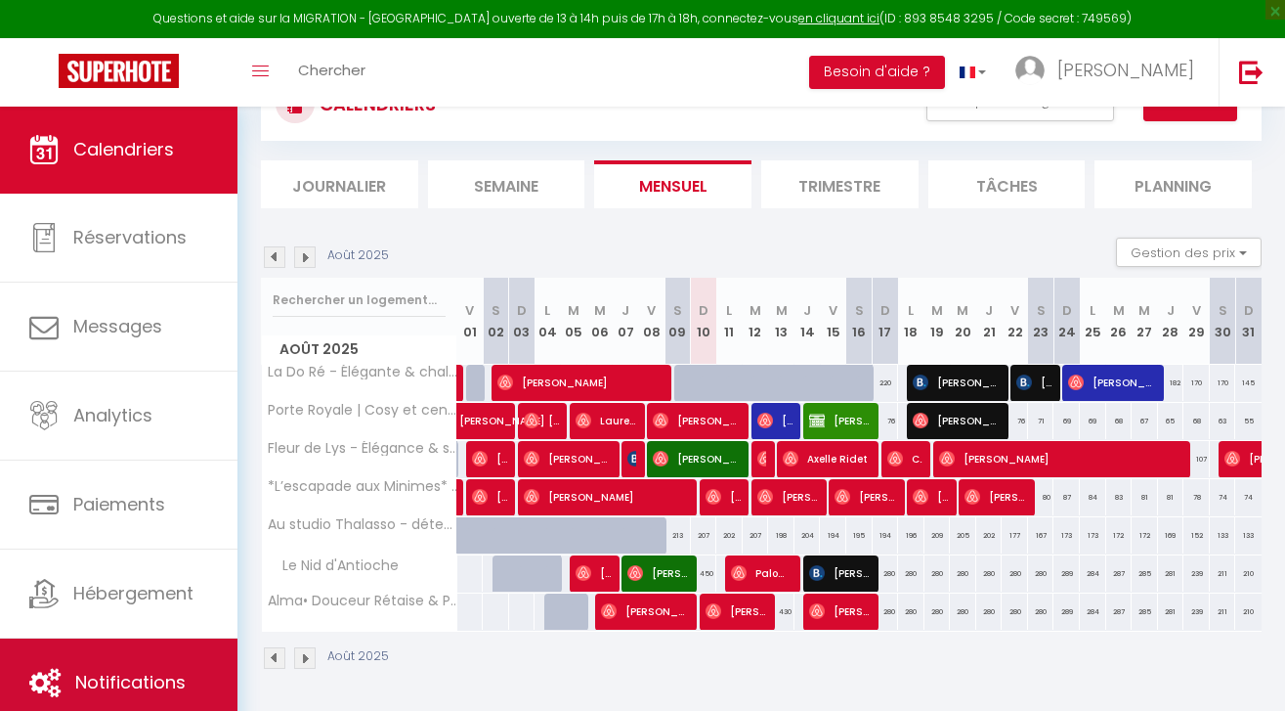
click at [129, 680] on span "Notifications" at bounding box center [130, 682] width 110 height 24
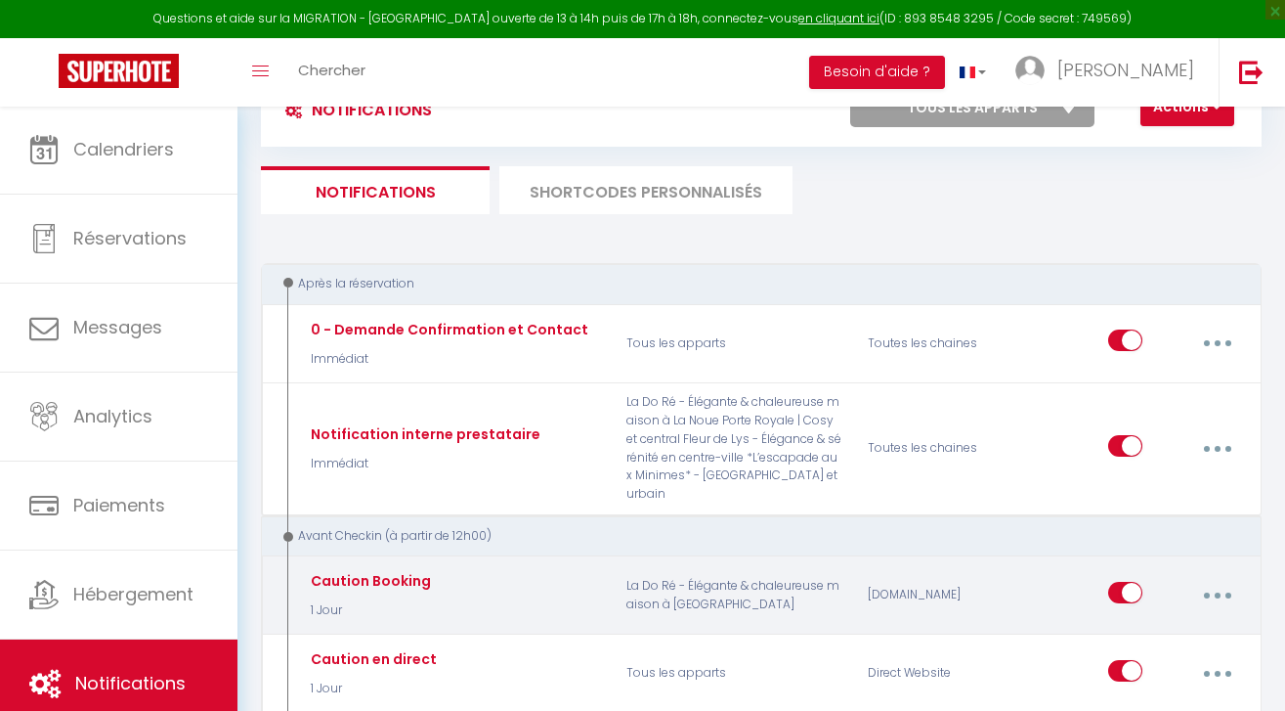
scroll to position [172, 0]
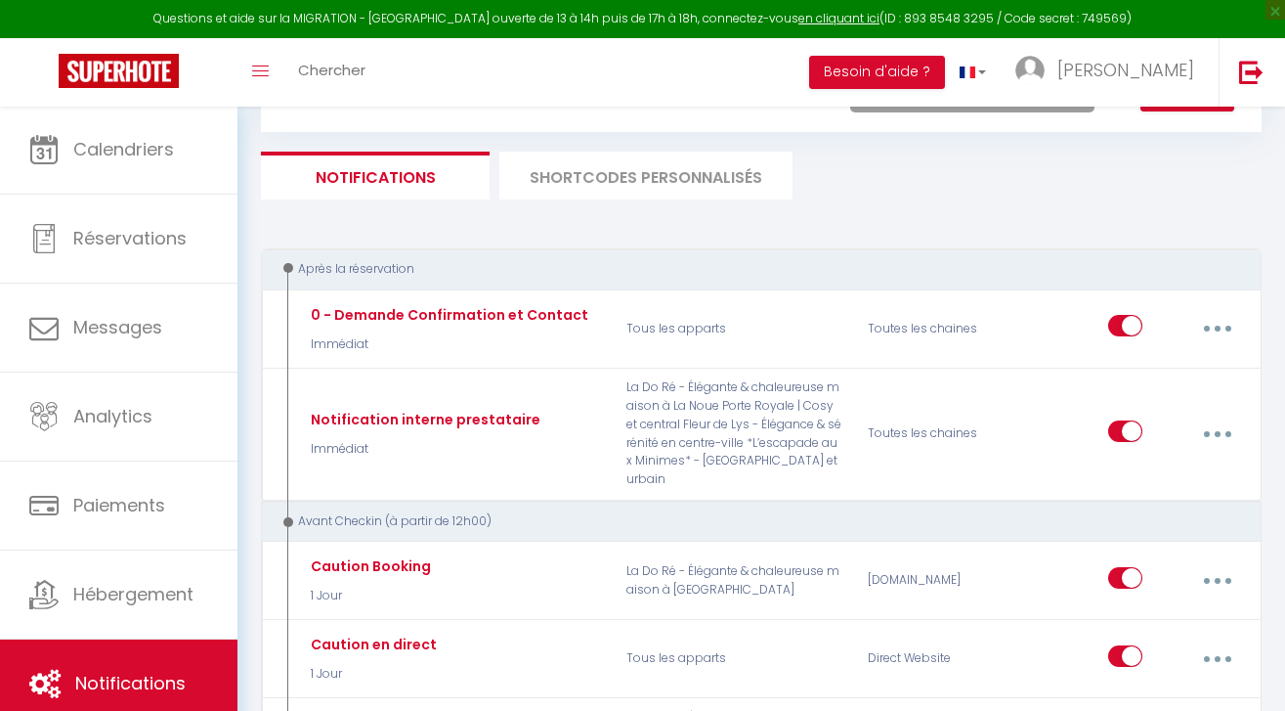
click at [673, 152] on li "SHORTCODES PERSONNALISÉS" at bounding box center [645, 176] width 293 height 48
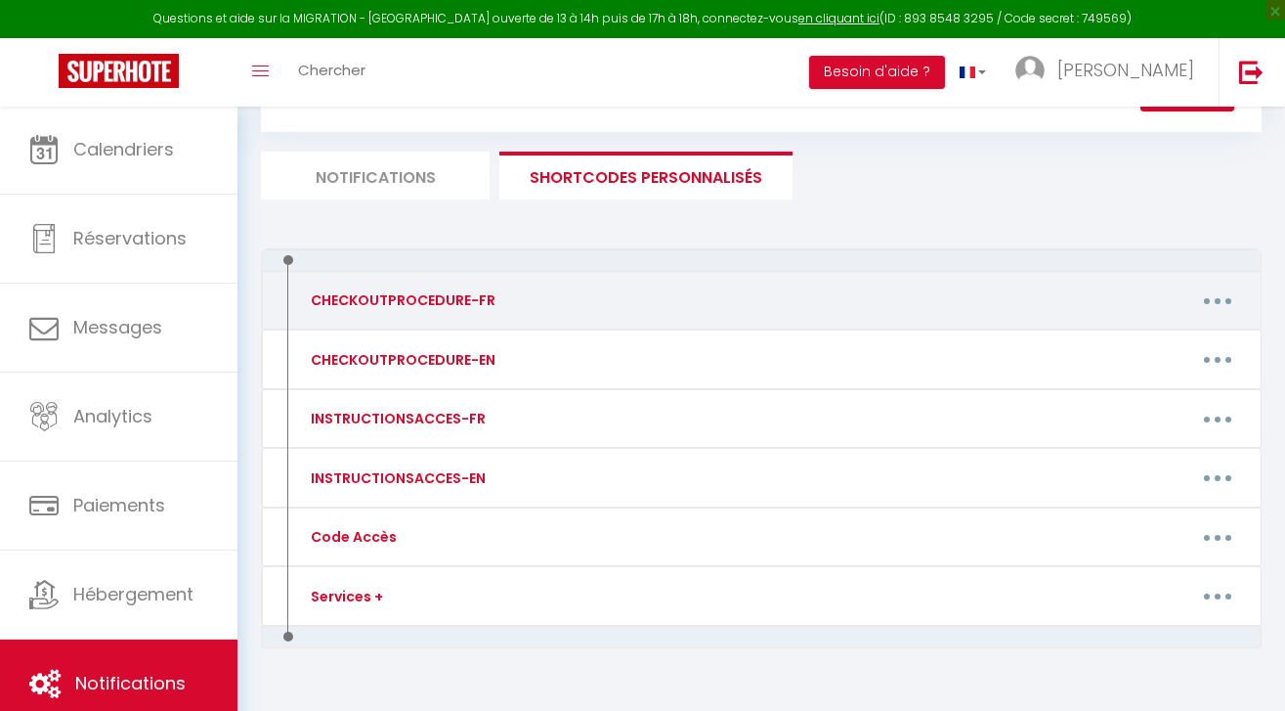
click at [1201, 301] on button "button" at bounding box center [1218, 300] width 52 height 37
click at [1108, 352] on link "Editer" at bounding box center [1166, 347] width 145 height 33
type input "CHECKOUTPROCEDURE-FR"
type textarea "1 - Remettre l'appartement comme vous l'avez trouvé 2 - Faire la vaisselle et j…"
type textarea "1 - Remettre l'appartement comme vous l'avez trouvé, le lit peut rester déplié.…"
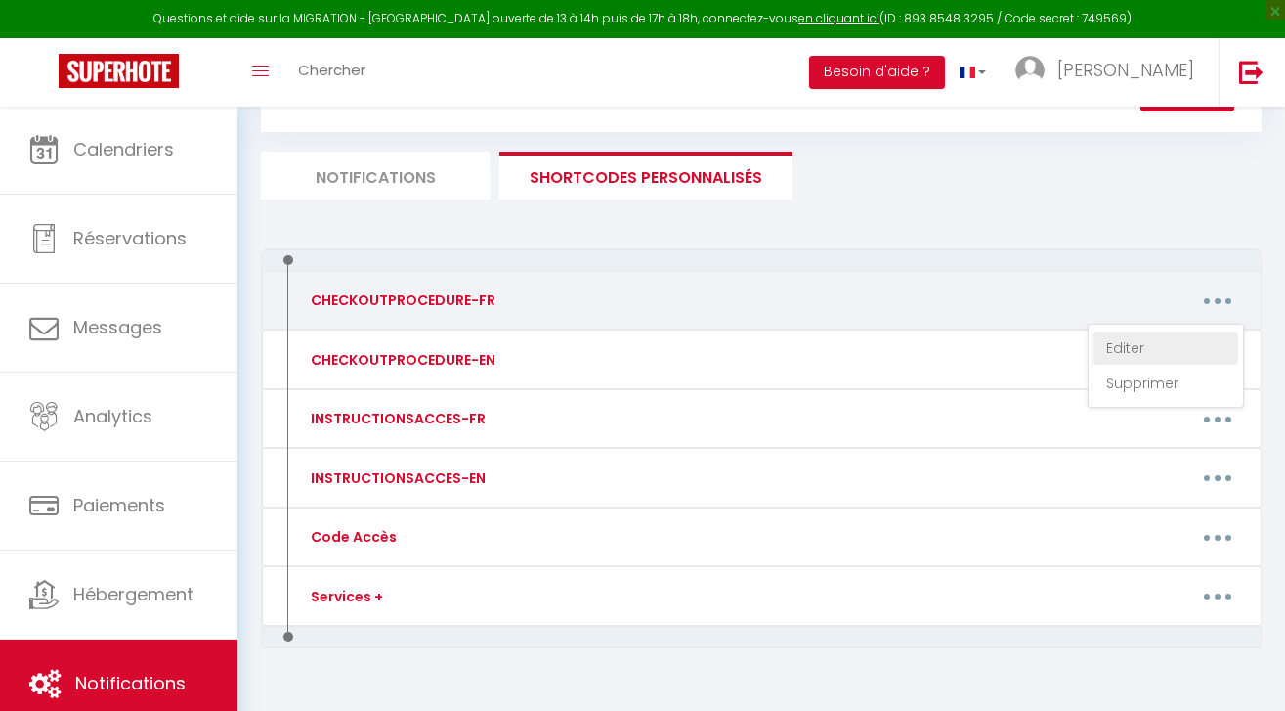
type textarea "1 - Remettre l'appartement comme vous l'avez trouvé 2 - Si le canapé convertibl…"
type textarea "1 - Remettre l'appartement comme vous l'avez trouvé 2 - Vous pouvez laisser dép…"
type textarea "1 - Remettre l'appartement comme vous l'avez trouvé 2 - Fermer la baie vitrée e…"
type textarea "1 - Remettre la maison comme vous l'avez trouvée. 2 - Faire la vaisselle et jet…"
type textarea "1 - Remettre l'appartement comme vous l'avez trouvé 2 - Si le canapé convertibl…"
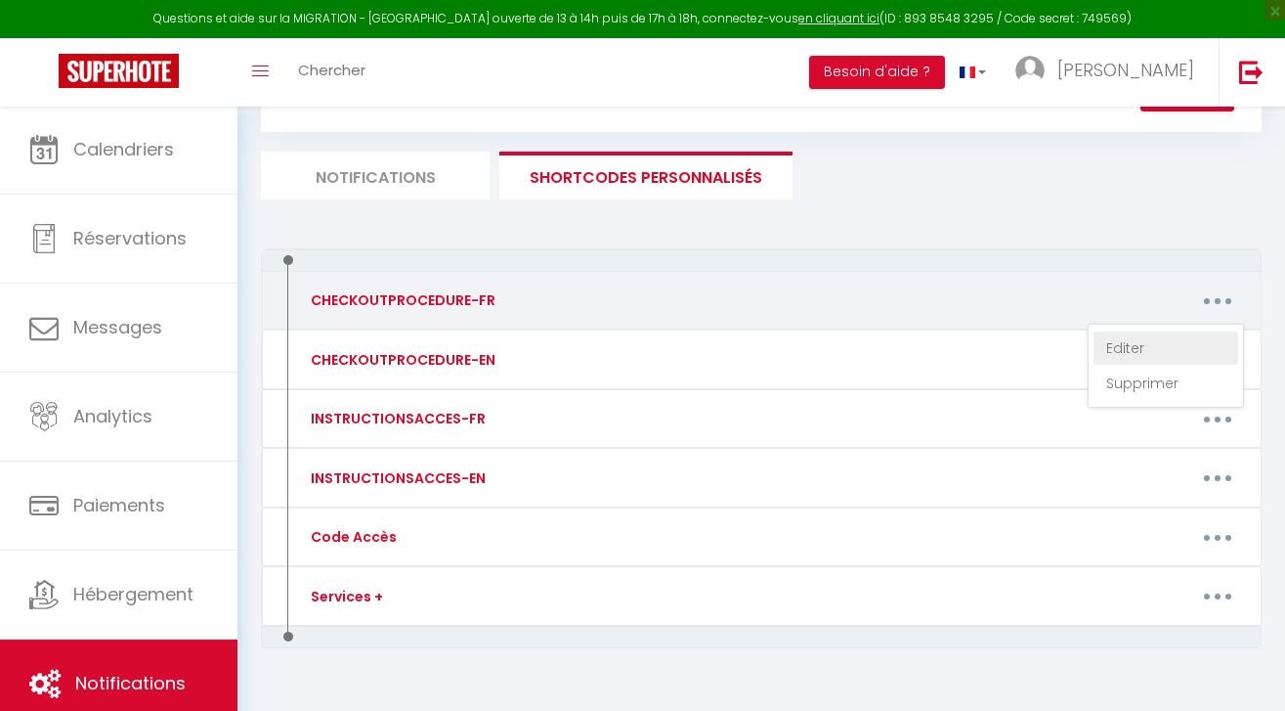
type textarea "1 - Remettre l'appartement comme vous l'avez trouvé, ranger la table et chaises…"
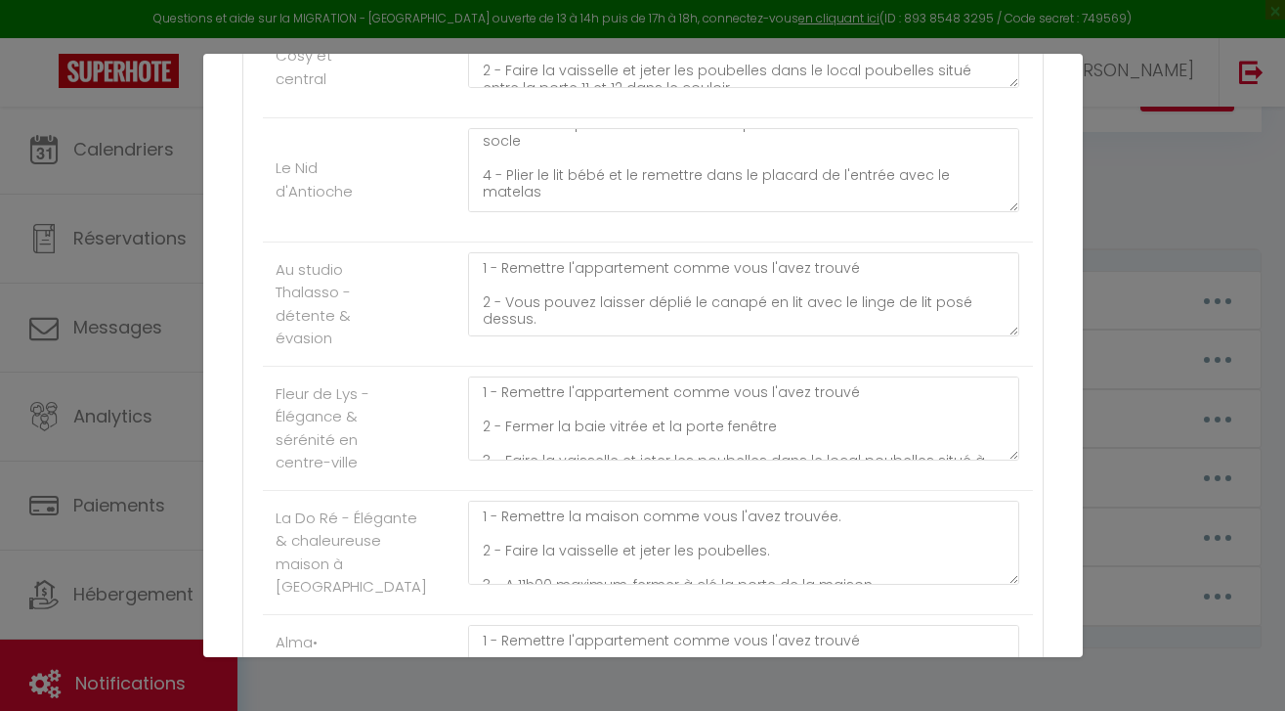
scroll to position [108, 0]
click at [1000, 166] on textarea "1 - Remettre l'appartement comme vous l'avez trouvé 2 - Si le canapé convertibl…" at bounding box center [744, 170] width 552 height 84
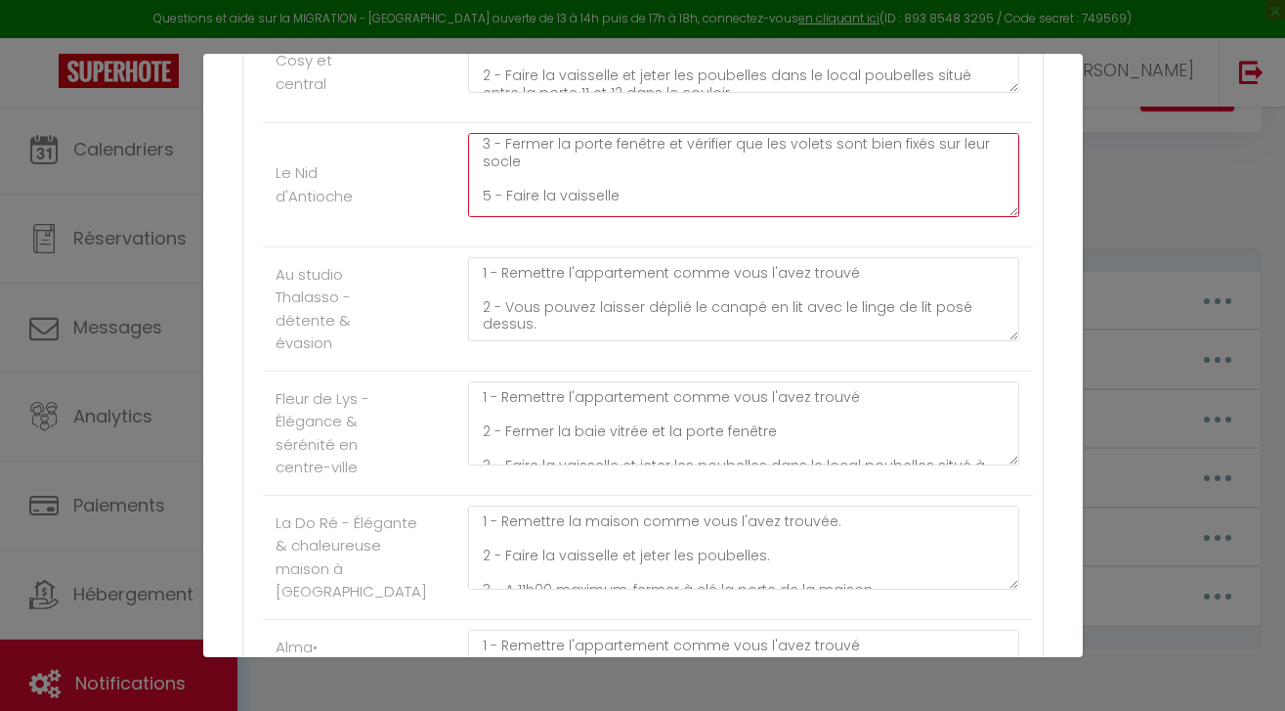
scroll to position [102, 0]
click at [489, 175] on textarea "1 - Remettre l'appartement comme vous l'avez trouvé 2 - Si le canapé convertibl…" at bounding box center [744, 175] width 552 height 84
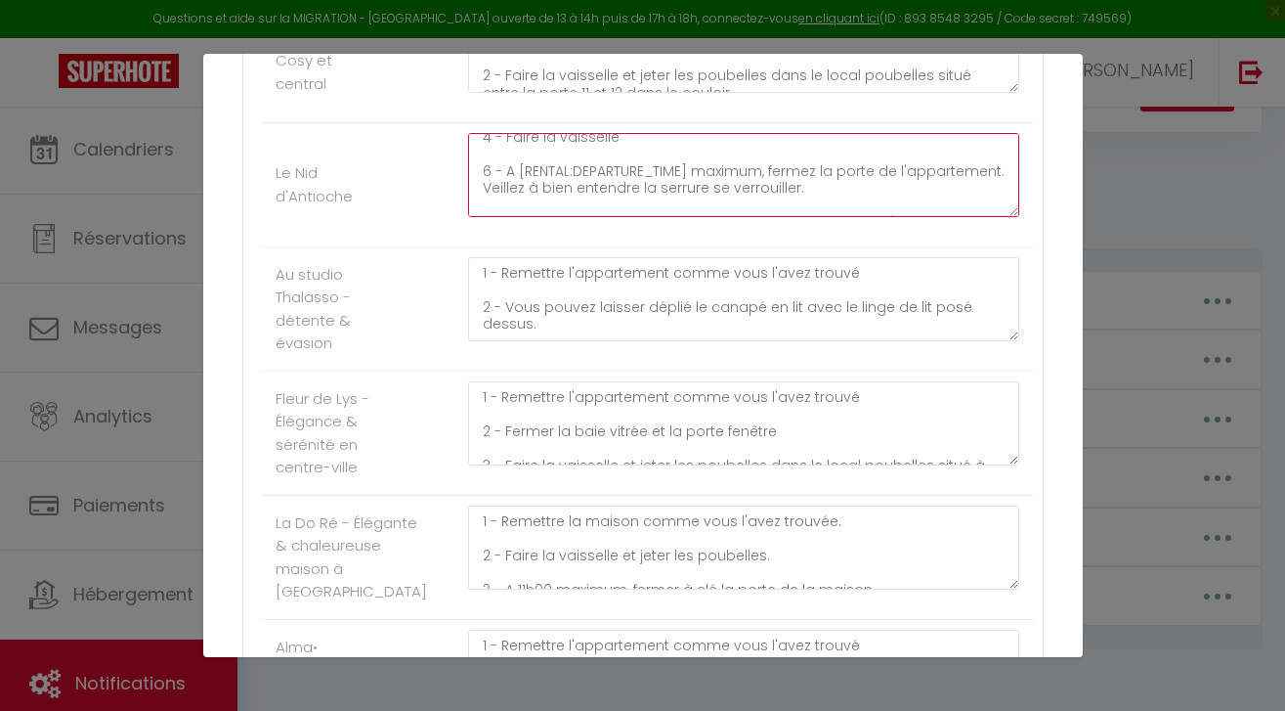
scroll to position [164, 0]
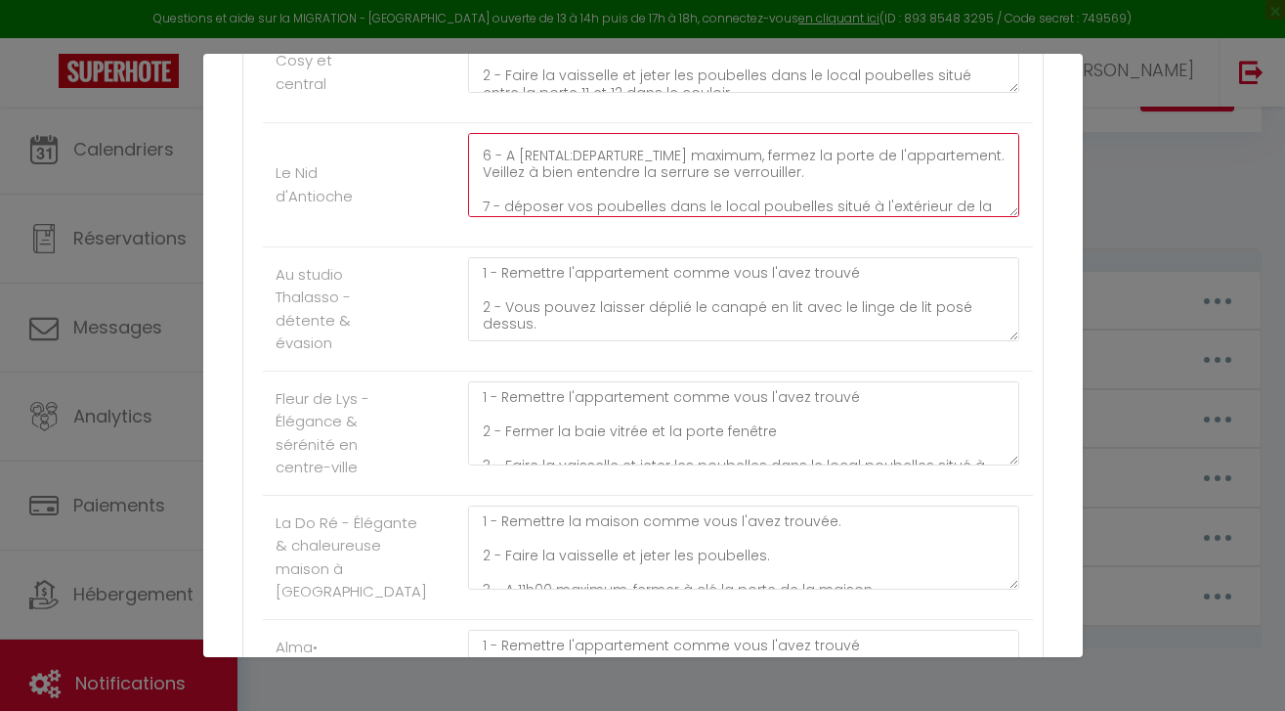
click at [490, 153] on textarea "1 - Remettre l'appartement comme vous l'avez trouvé 2 - Si le canapé convertibl…" at bounding box center [744, 175] width 552 height 84
click at [490, 199] on textarea "1 - Remettre l'appartement comme vous l'avez trouvé 2 - Si le canapé convertibl…" at bounding box center [744, 175] width 552 height 84
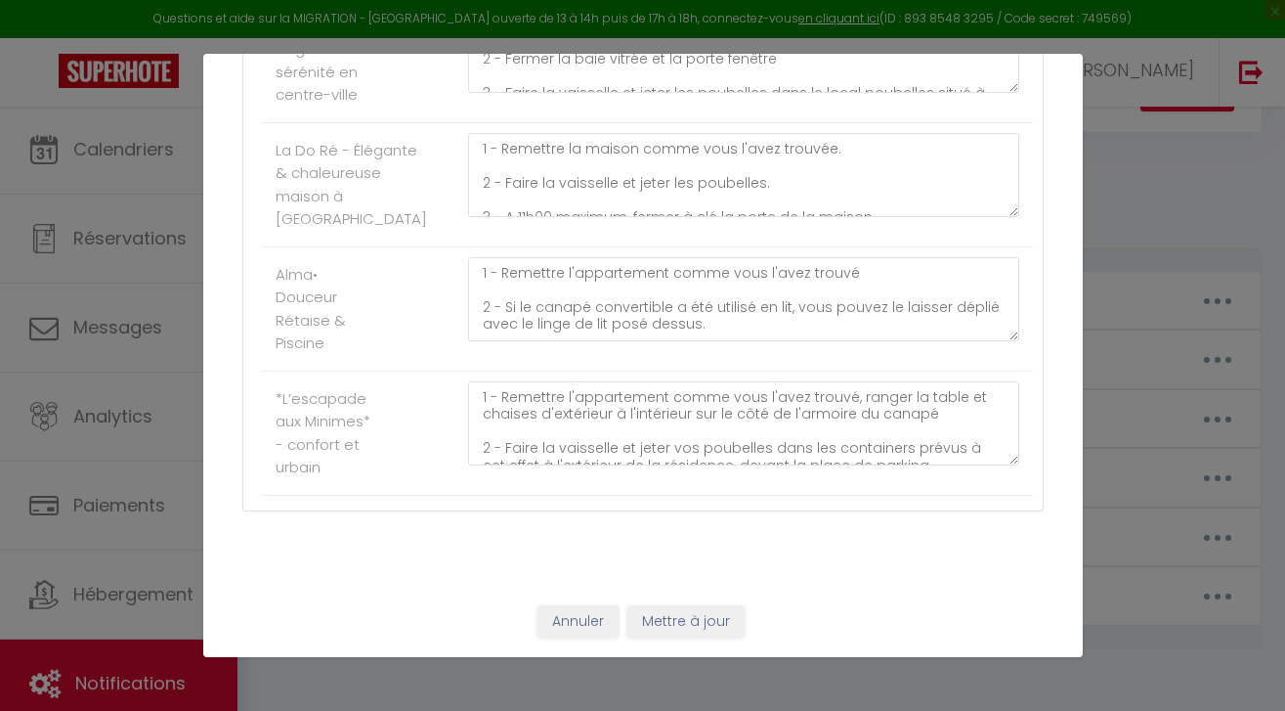
scroll to position [866, 0]
type textarea "1 - Remettre l'appartement comme vous l'avez trouvé 2 - Si le canapé convertibl…"
click at [681, 608] on button "Mettre à jour" at bounding box center [686, 621] width 117 height 33
